Goal: Find specific page/section: Find specific page/section

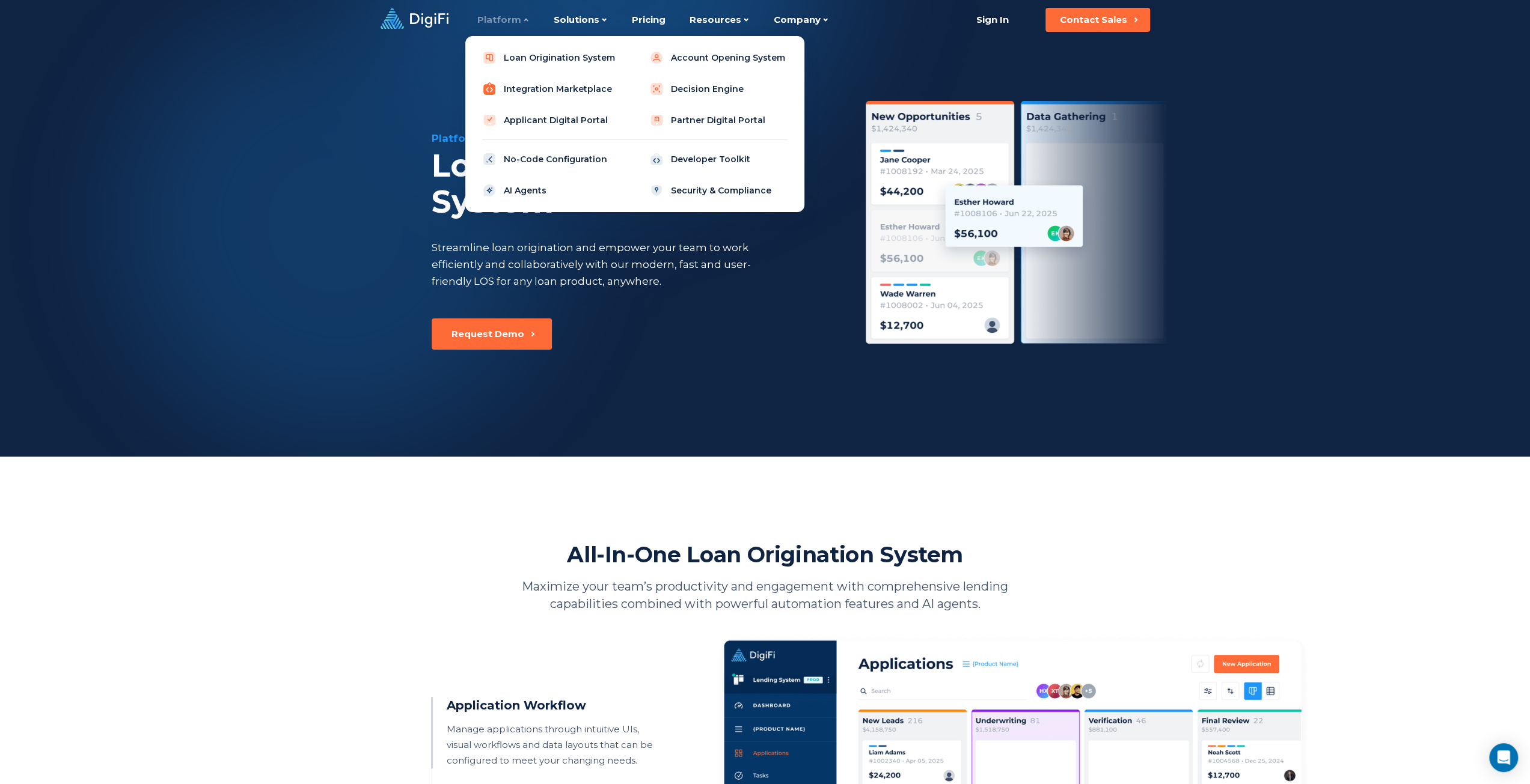
click at [530, 88] on link "Integration Marketplace" at bounding box center [551, 88] width 152 height 24
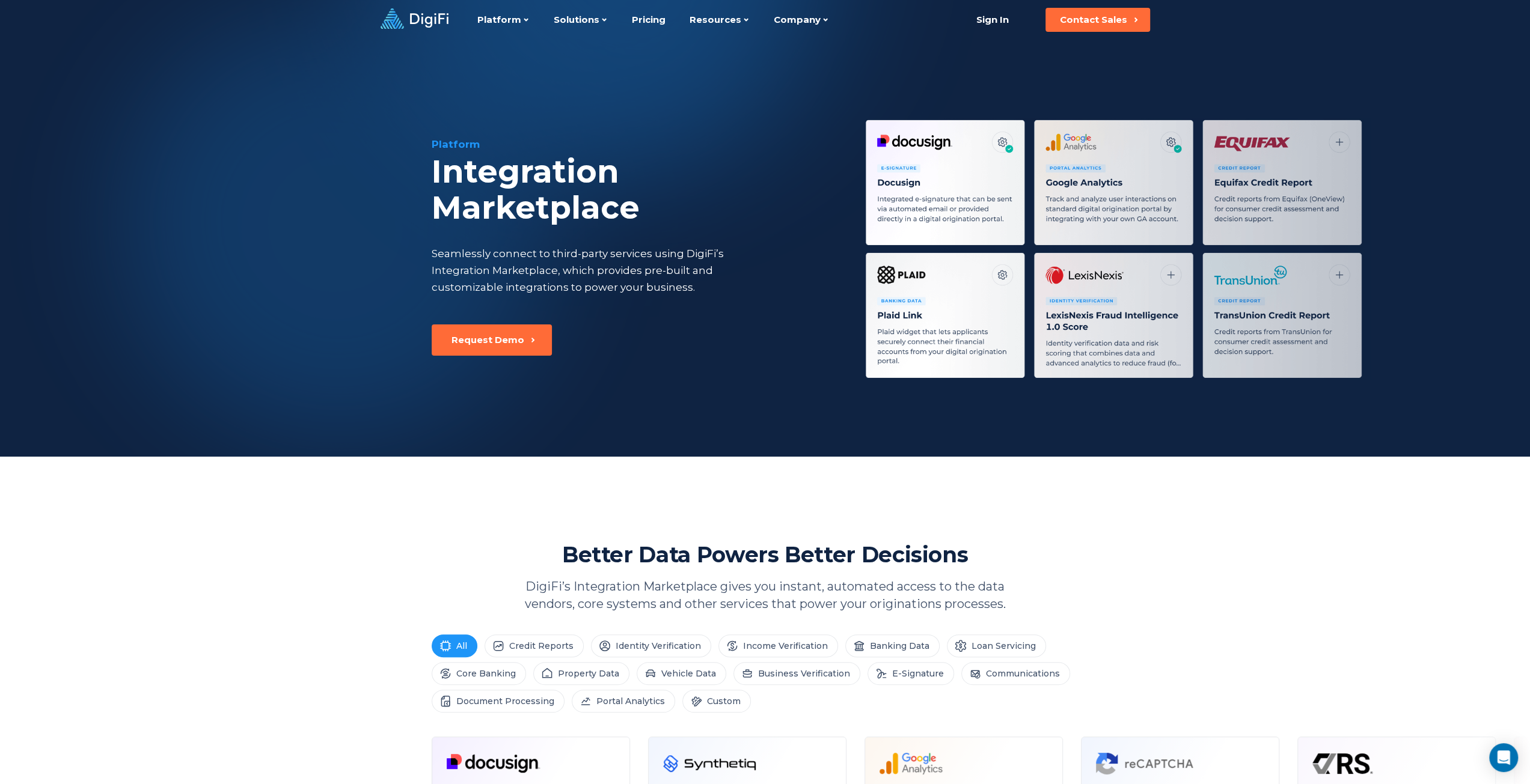
click at [603, 176] on div "Integration Marketplace" at bounding box center [634, 190] width 404 height 72
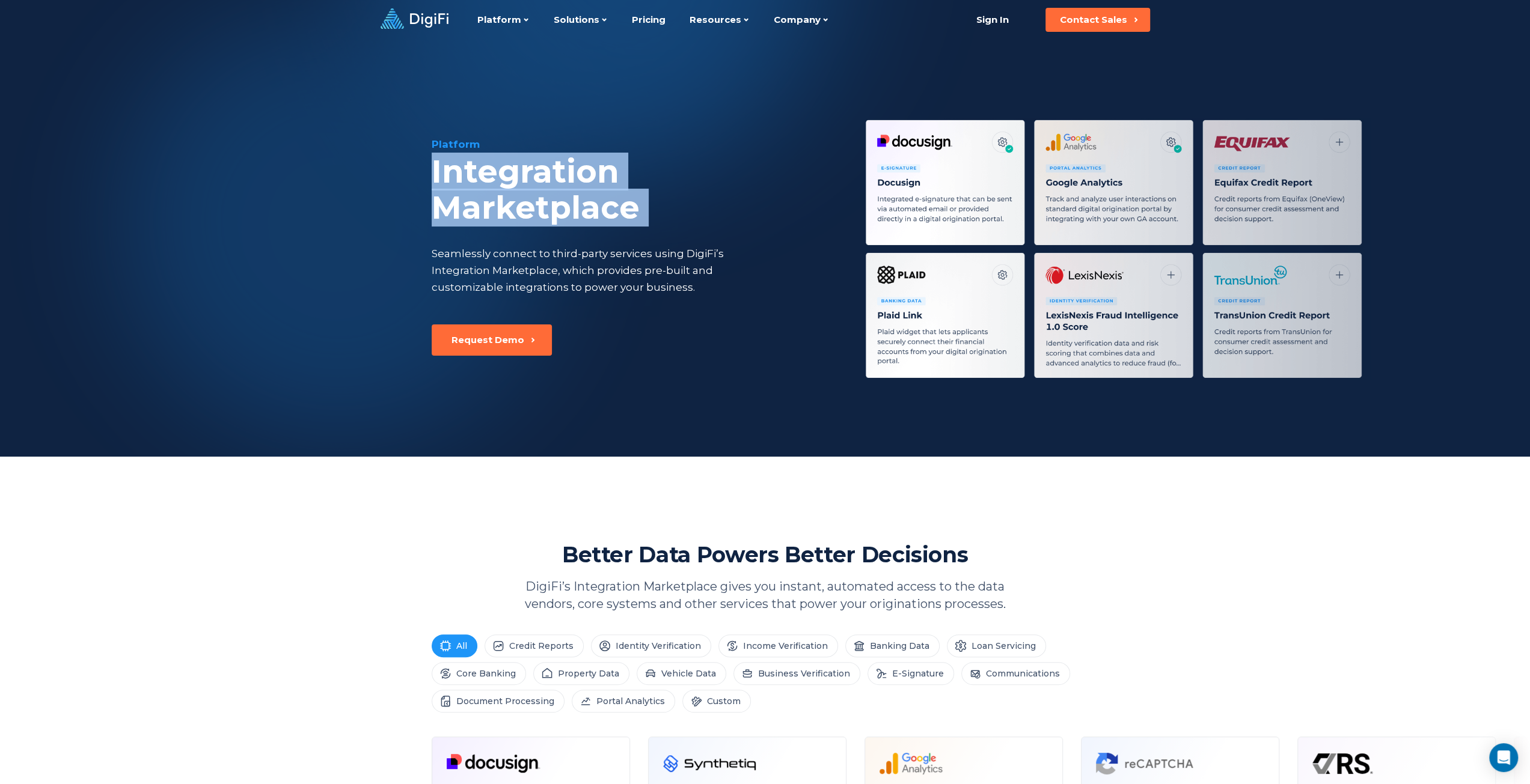
click at [603, 176] on div "Integration Marketplace" at bounding box center [634, 190] width 404 height 72
click at [606, 176] on div "Integration Marketplace" at bounding box center [634, 190] width 404 height 72
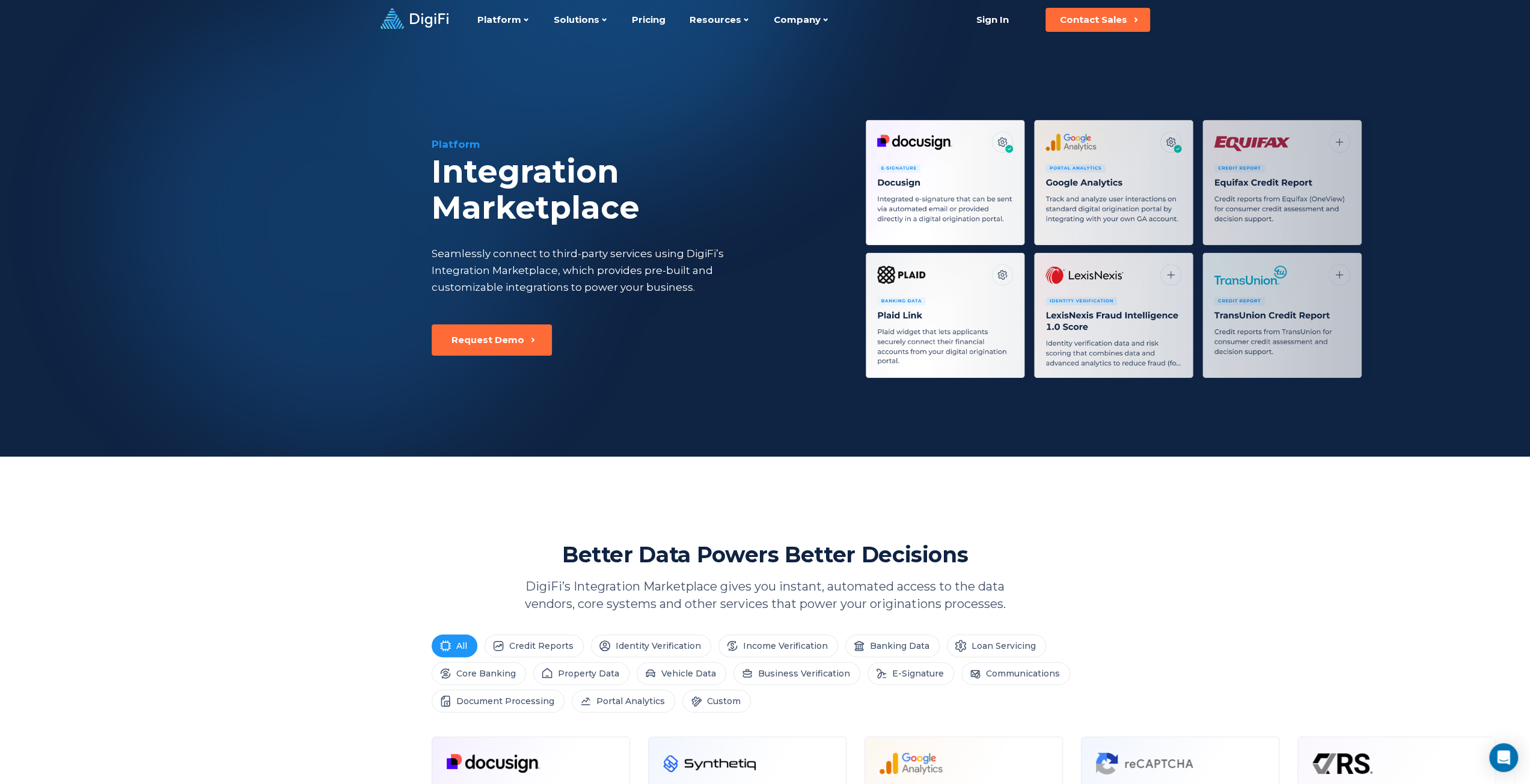
click at [566, 206] on div "Platform Integration Marketplace Seamlessly connect to third-party services usi…" at bounding box center [634, 231] width 404 height 188
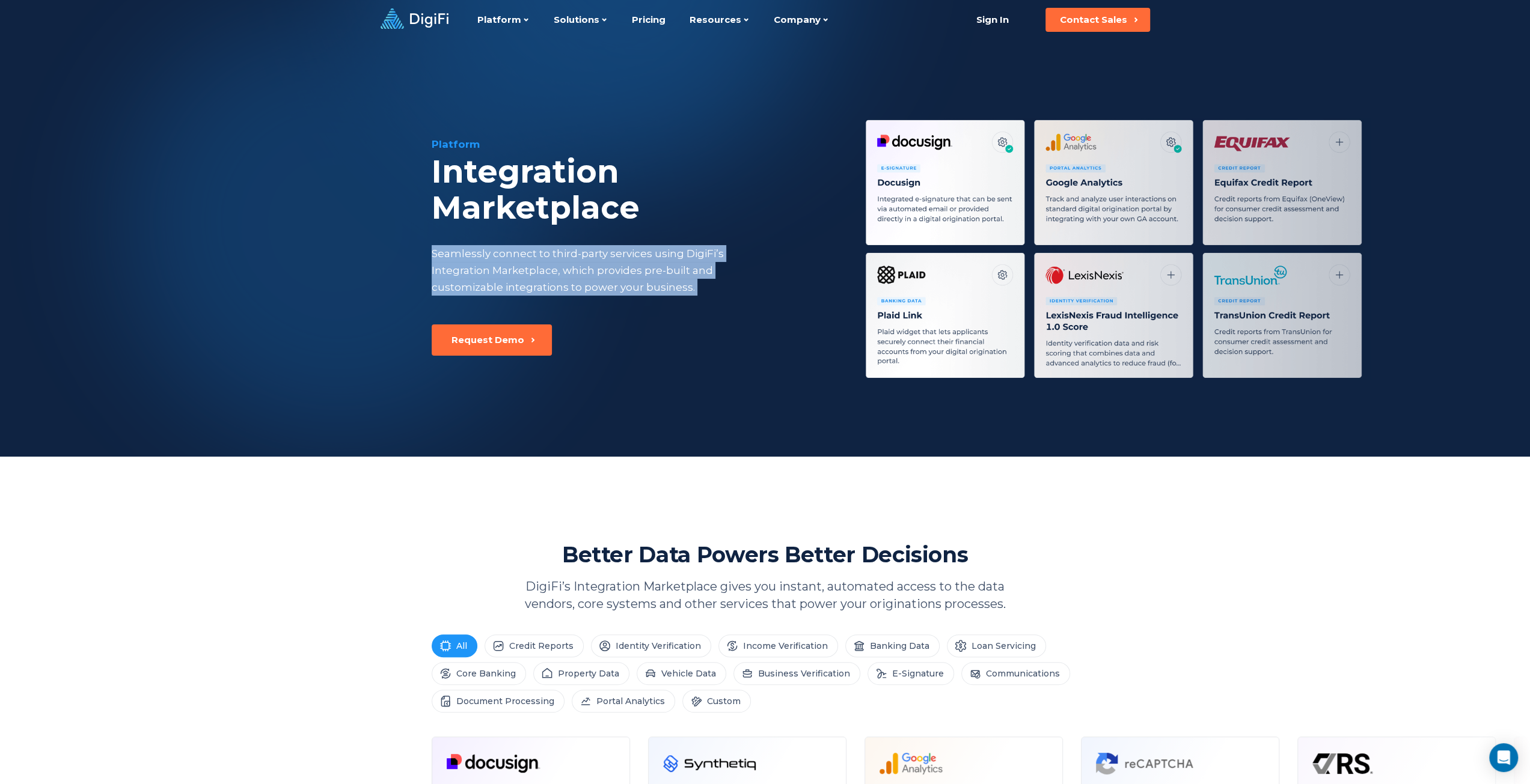
click at [566, 206] on div "Platform Integration Marketplace Seamlessly connect to third-party services usi…" at bounding box center [634, 231] width 404 height 188
click at [542, 245] on div "Seamlessly connect to third-party services using DigiFi’s Integration Marketpla…" at bounding box center [602, 270] width 342 height 51
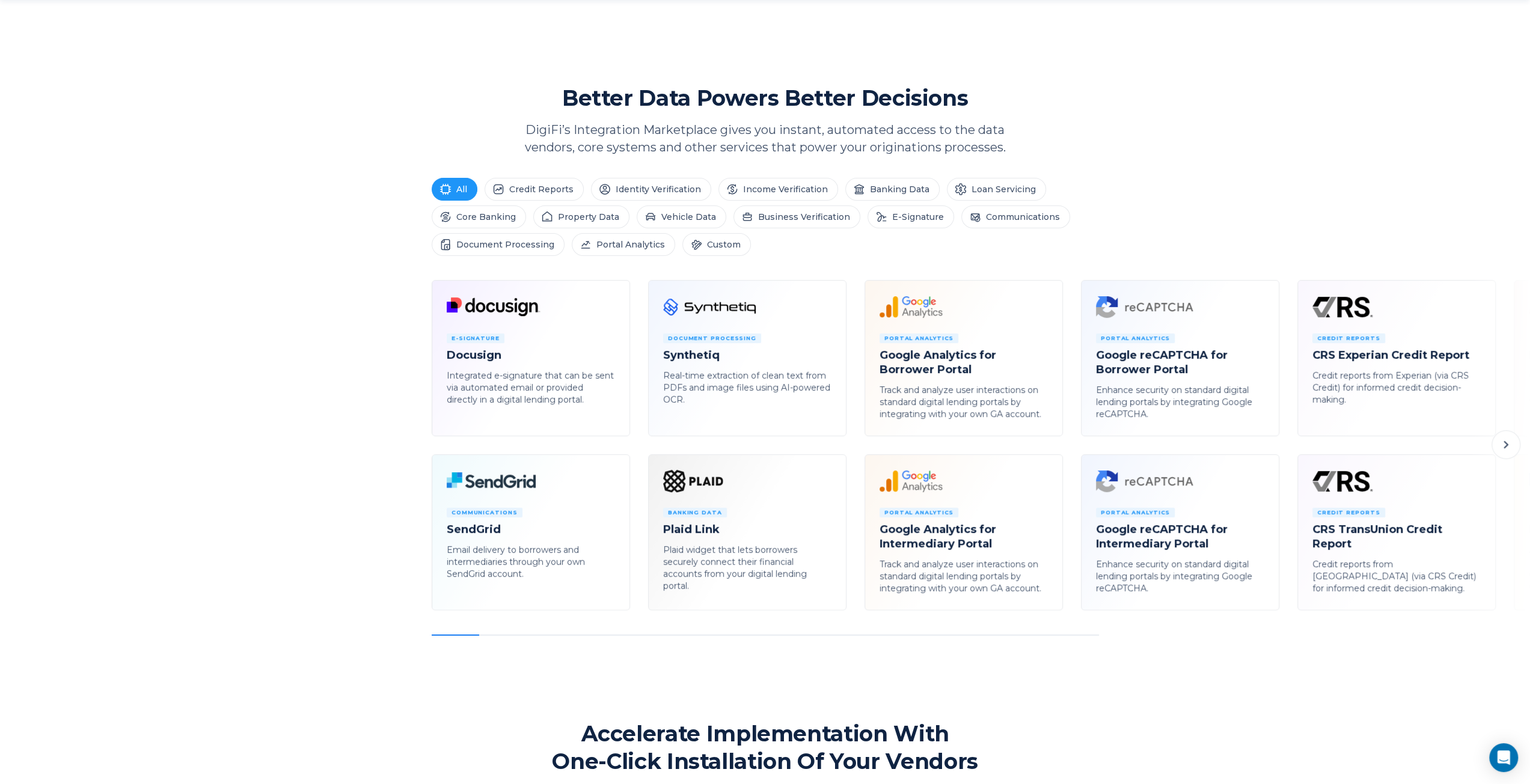
scroll to position [481, 0]
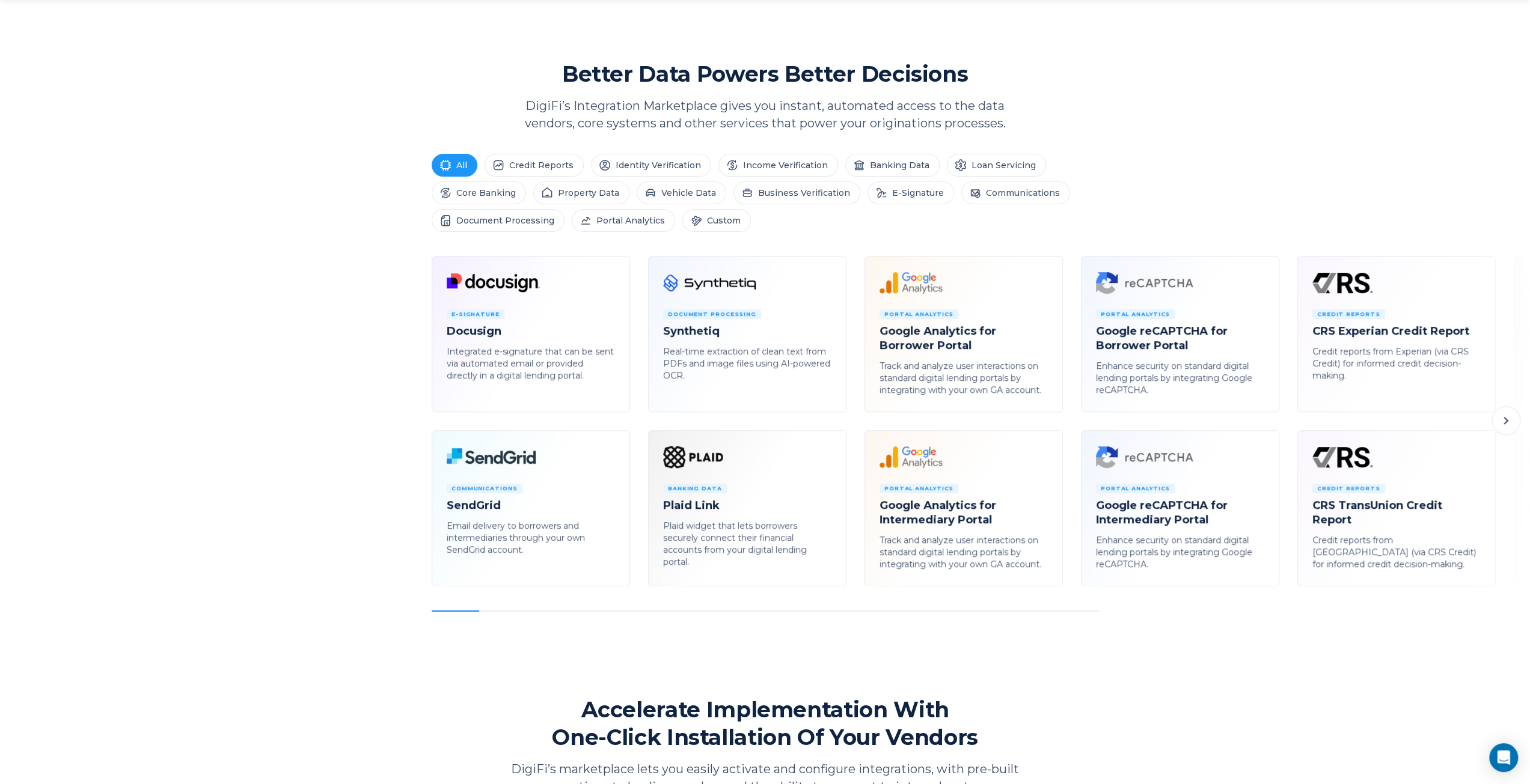
click at [499, 285] on icon at bounding box center [502, 282] width 75 height 18
click at [724, 281] on icon at bounding box center [715, 282] width 105 height 24
click at [926, 340] on h4 "Google Analytics for Borrower Portal" at bounding box center [963, 338] width 169 height 29
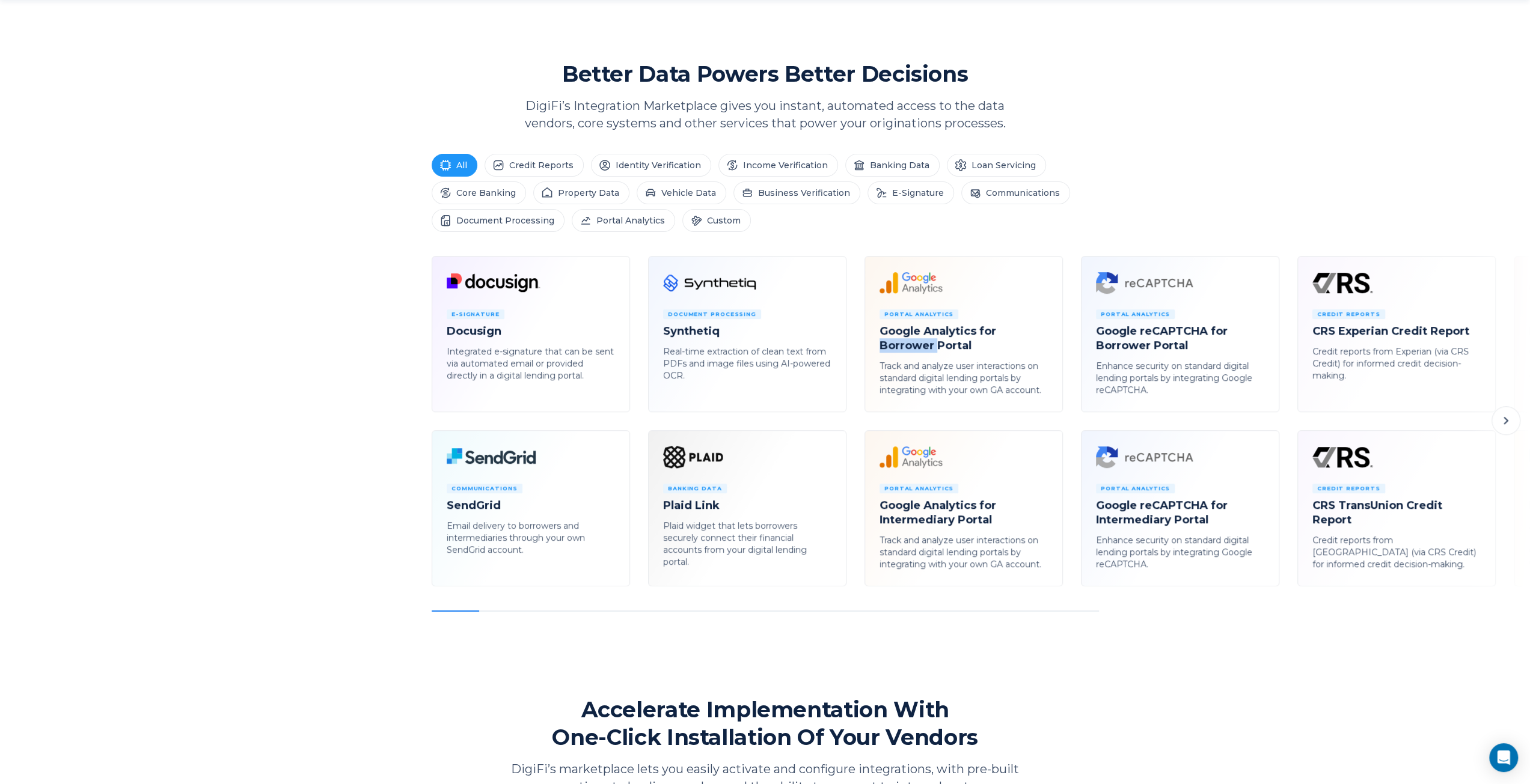
click at [926, 340] on h4 "Google Analytics for Borrower Portal" at bounding box center [963, 338] width 169 height 29
click at [231, 338] on div "E-Signature Docusign Integrated e-signature that can be sent via automated emai…" at bounding box center [765, 434] width 1530 height 356
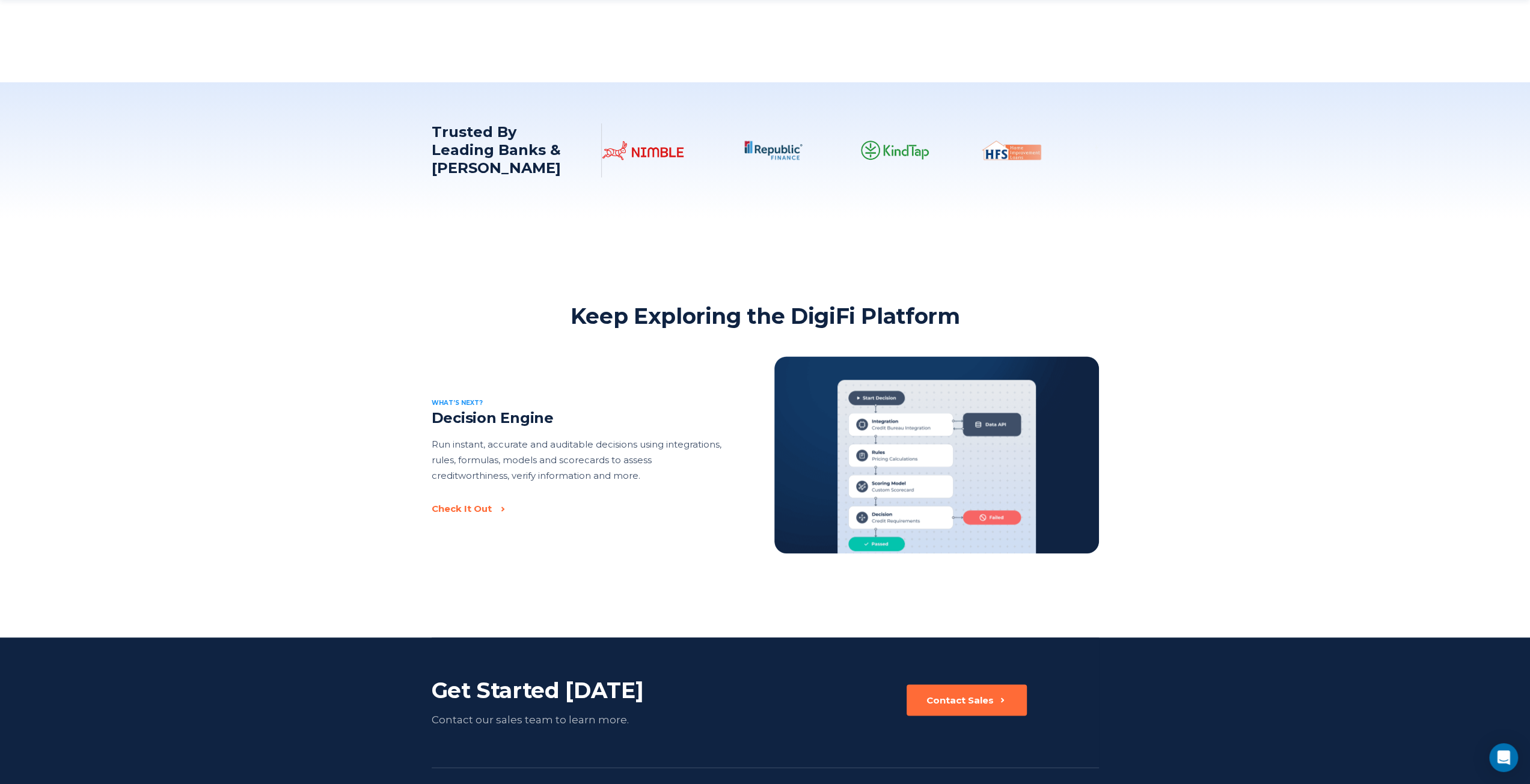
scroll to position [1623, 0]
